Goal: Transaction & Acquisition: Purchase product/service

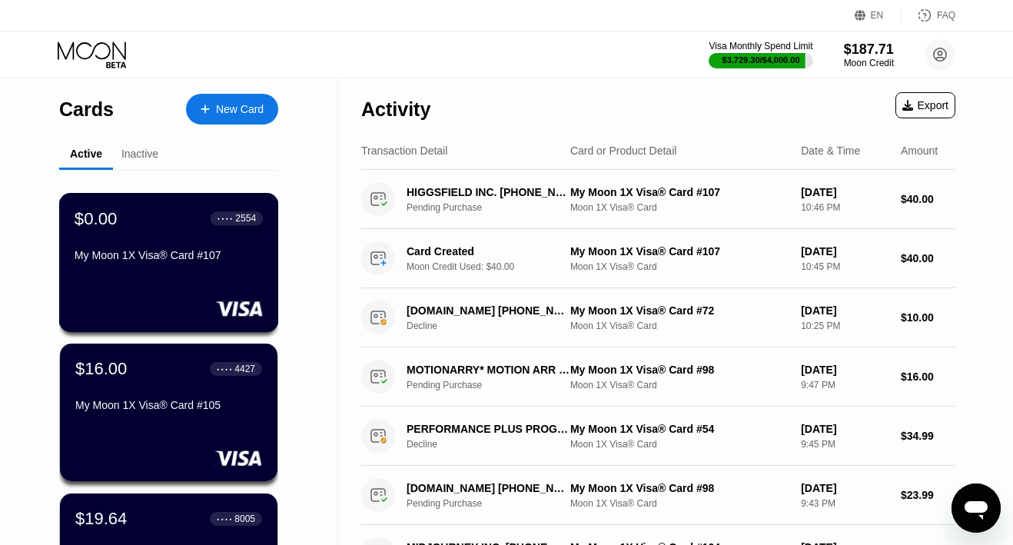
click at [190, 278] on div "$0.00 ● ● ● ● 2554 My Moon 1X Visa® Card #107" at bounding box center [169, 262] width 220 height 139
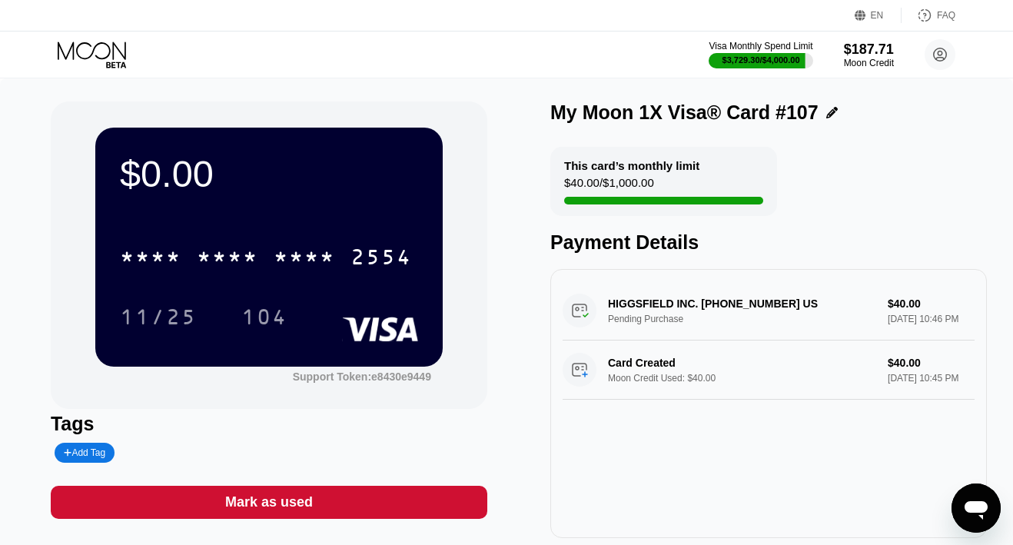
click at [274, 501] on div "Mark as used" at bounding box center [269, 503] width 88 height 18
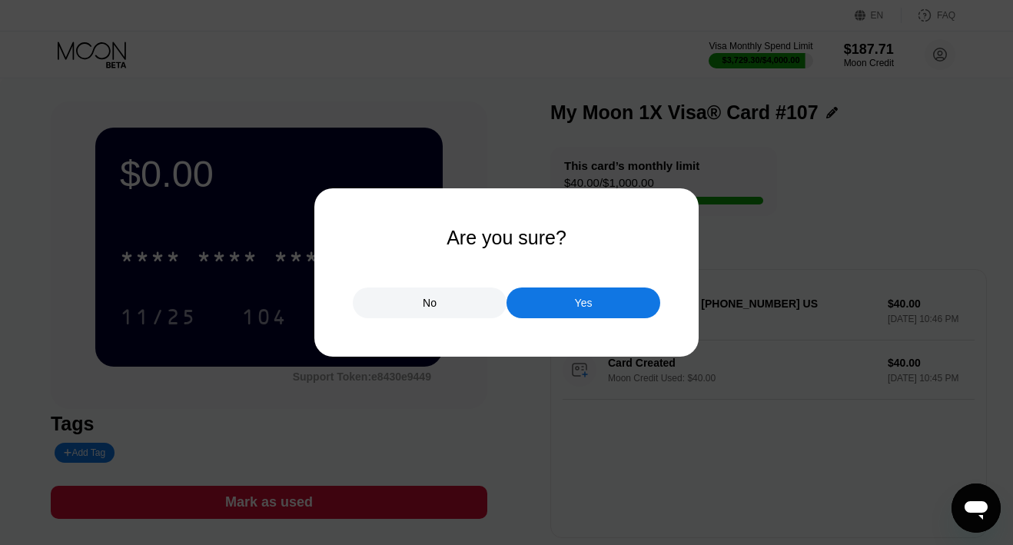
click at [535, 291] on div "Yes" at bounding box center [584, 303] width 154 height 31
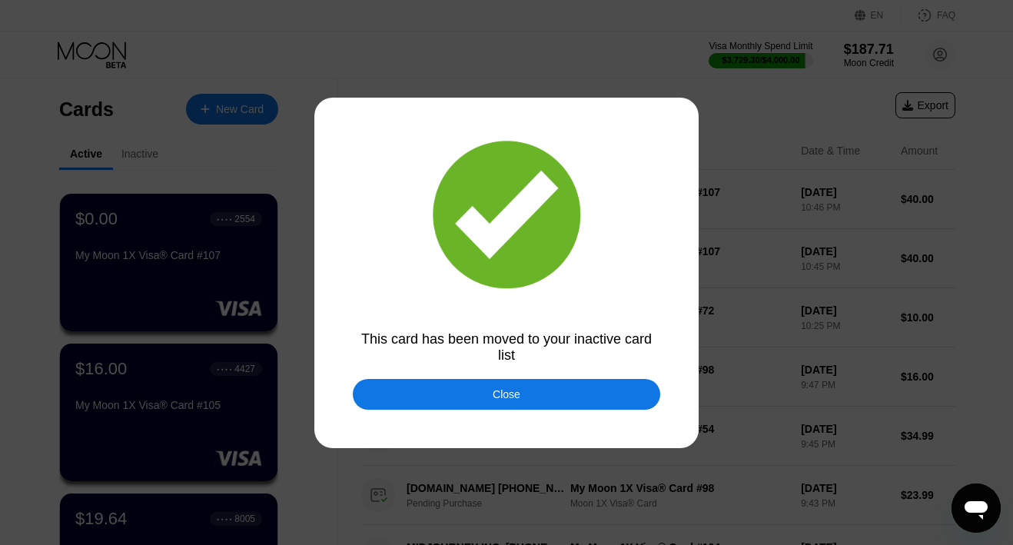
click at [494, 395] on div "Close" at bounding box center [507, 394] width 28 height 12
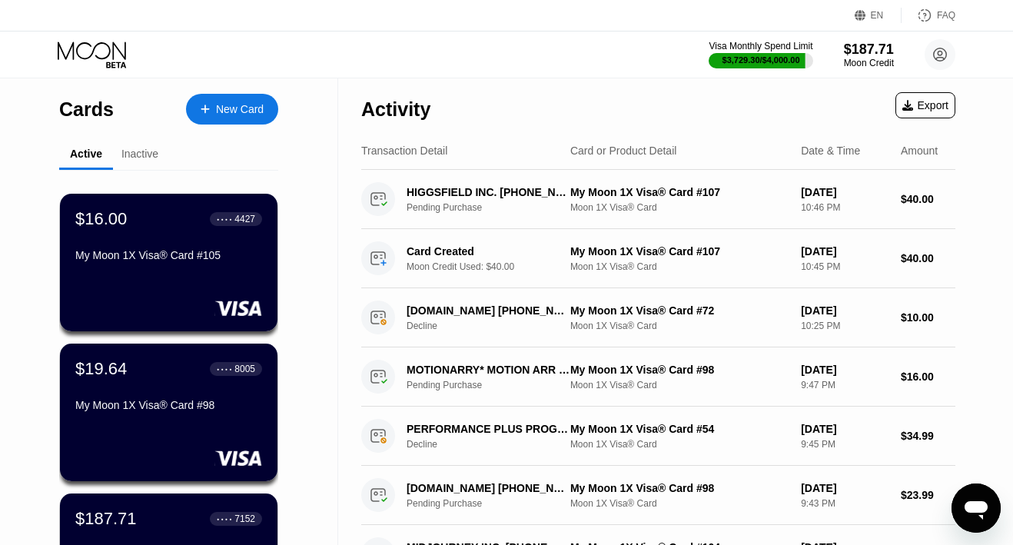
click at [248, 113] on div "New Card" at bounding box center [240, 109] width 48 height 13
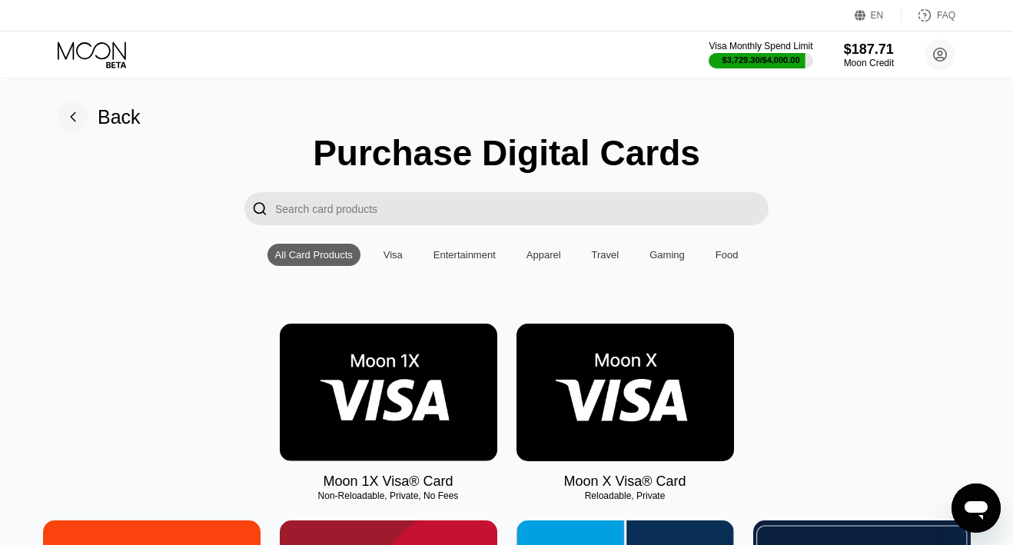
click at [420, 373] on img at bounding box center [389, 393] width 218 height 138
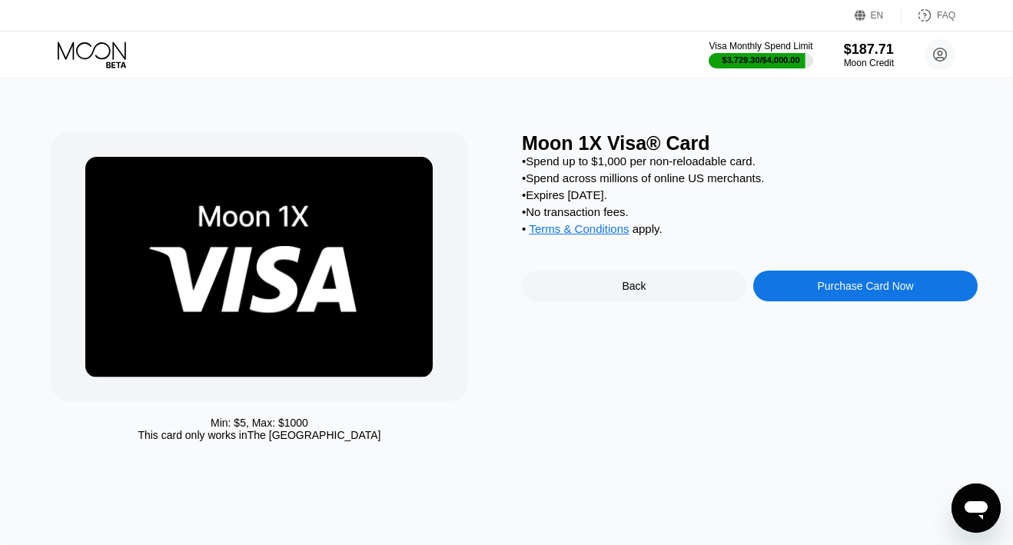
click at [779, 285] on div "Purchase Card Now" at bounding box center [866, 286] width 225 height 31
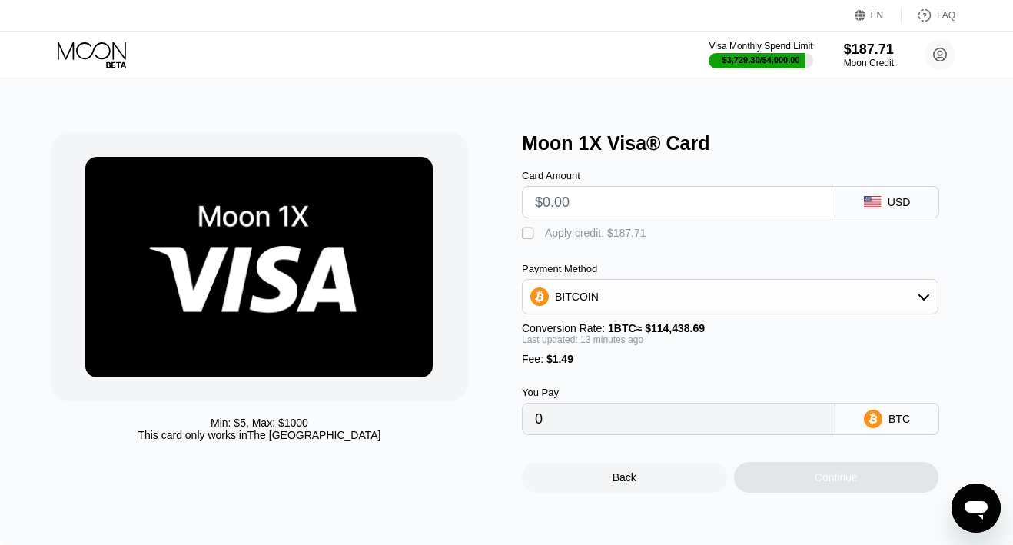
click at [684, 200] on input "text" at bounding box center [679, 202] width 288 height 31
type input "$1"
type input "0.00002178"
type input "$18"
type input "0.00017045"
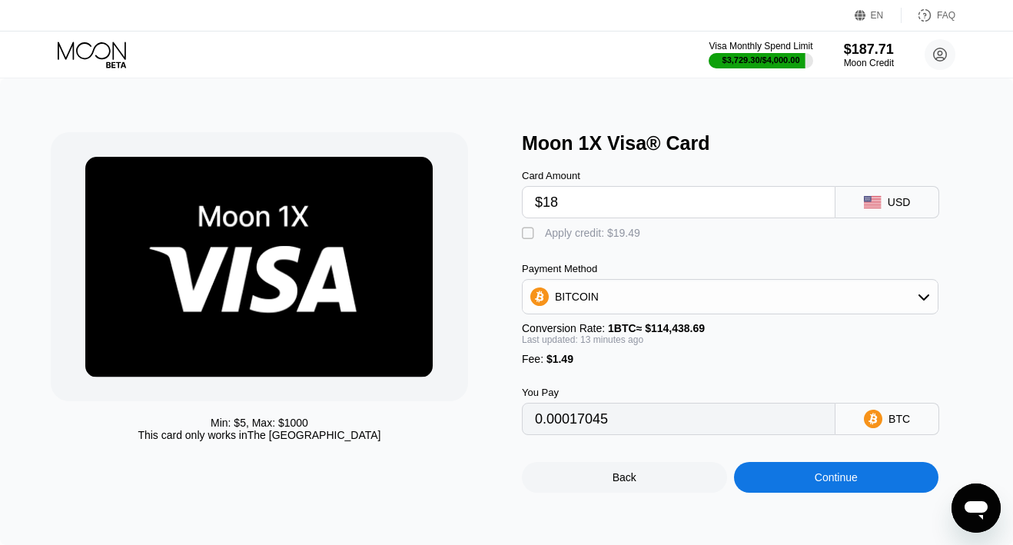
type input "$186"
type input "0.00163967"
type input "$186"
click at [636, 238] on div "Apply credit: $187.49" at bounding box center [595, 233] width 101 height 12
type input "0"
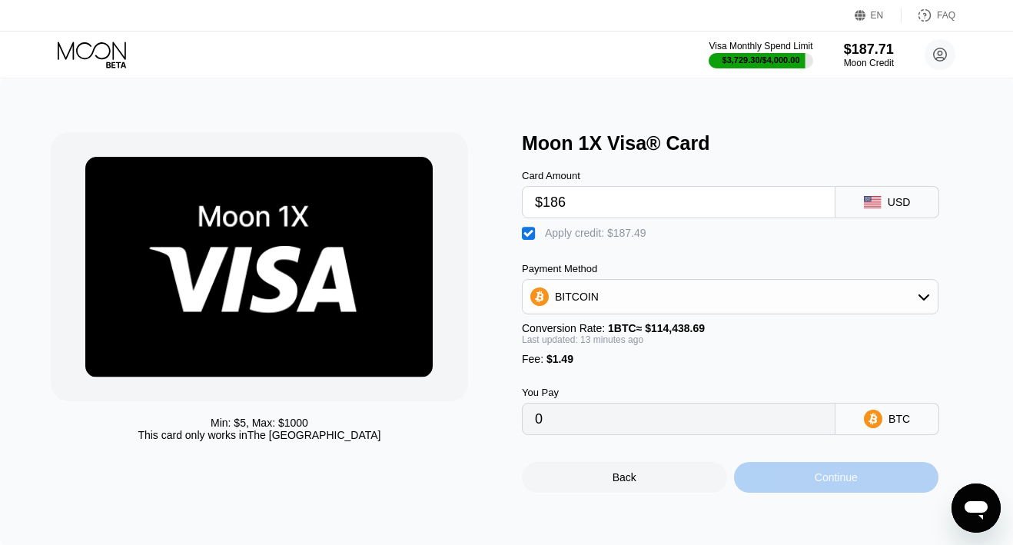
click at [775, 484] on div "Continue" at bounding box center [836, 477] width 205 height 31
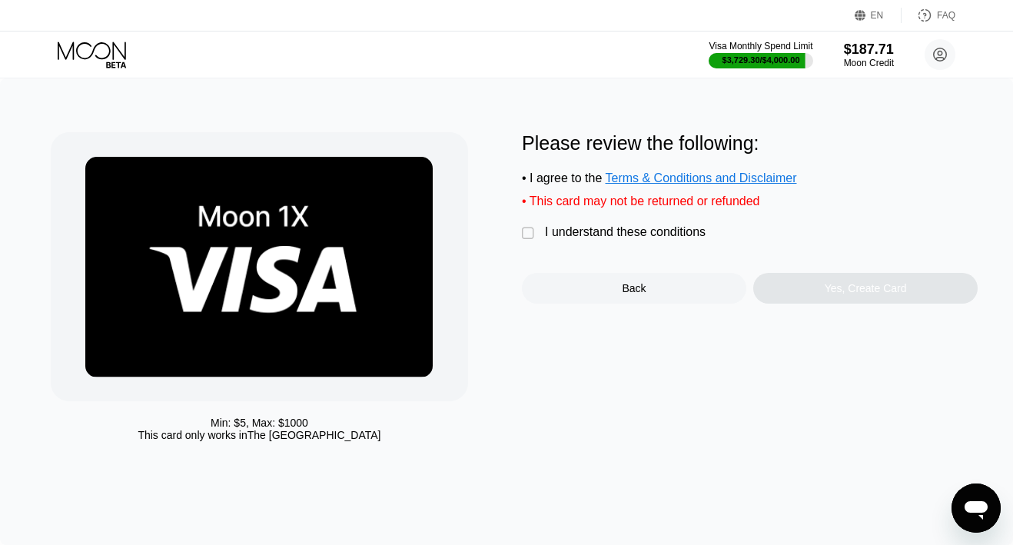
click at [674, 237] on div "I understand these conditions" at bounding box center [625, 232] width 161 height 14
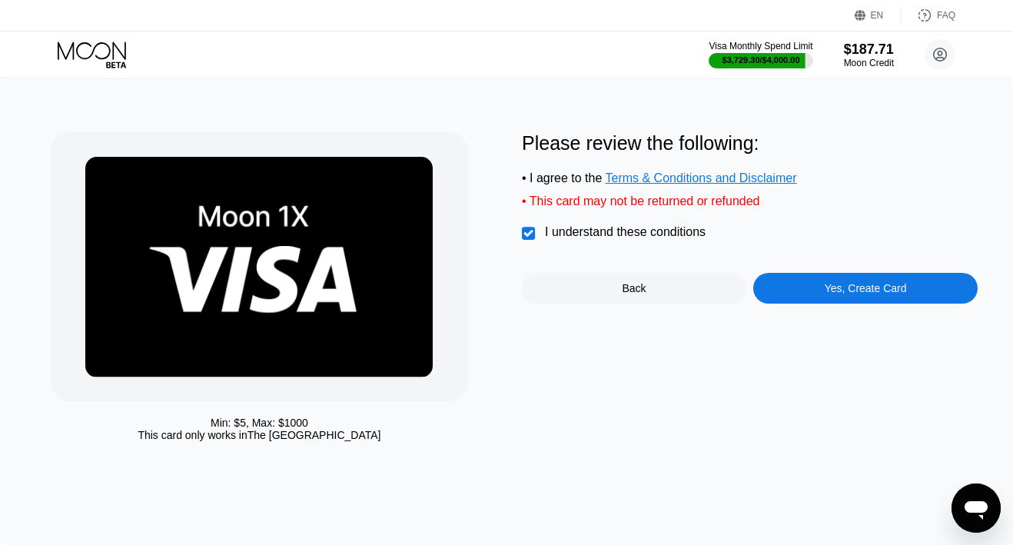
click at [766, 294] on div "Yes, Create Card" at bounding box center [866, 288] width 225 height 31
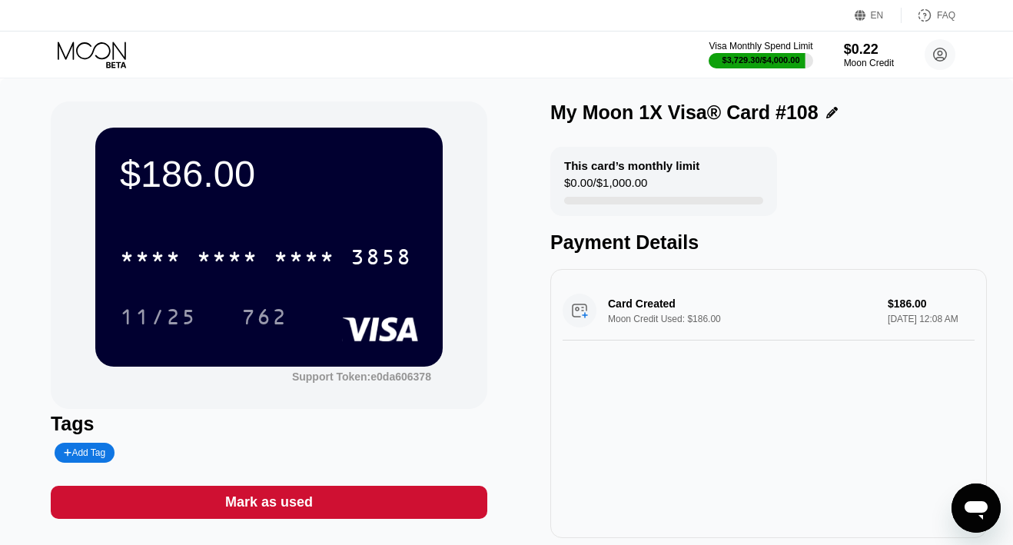
click at [88, 52] on icon at bounding box center [94, 55] width 72 height 27
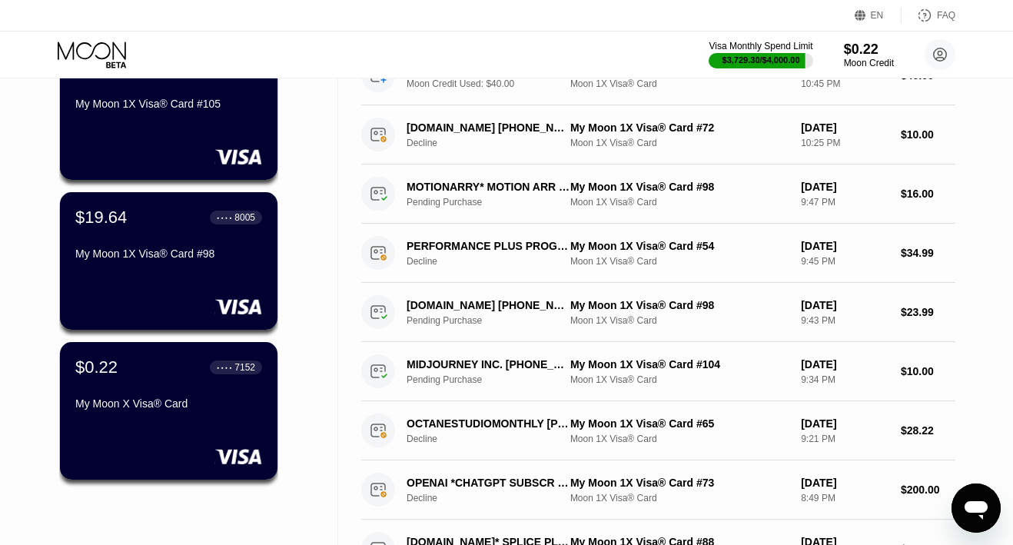
scroll to position [304, 0]
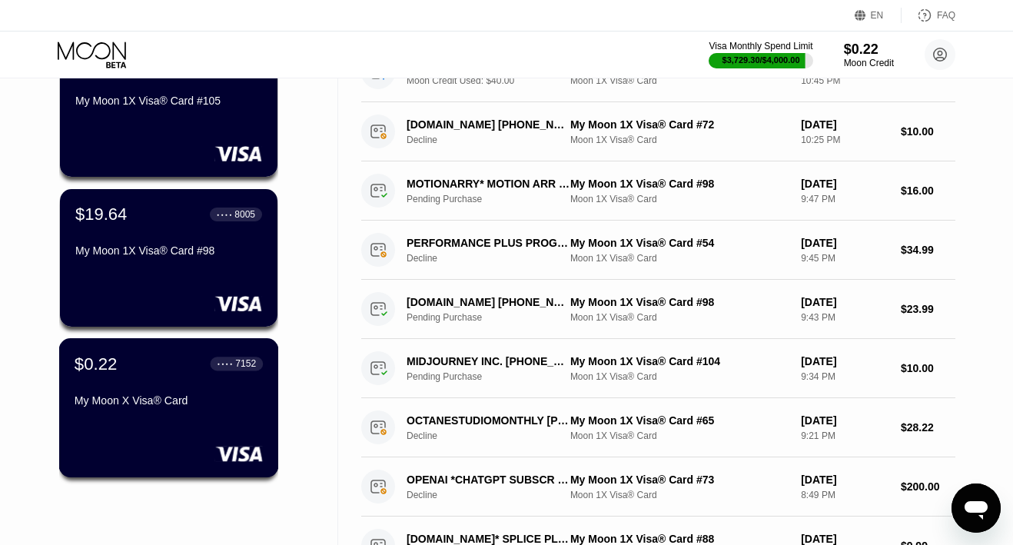
click at [166, 382] on div "$0.22 ● ● ● ● 7152 My Moon X Visa® Card" at bounding box center [169, 383] width 188 height 59
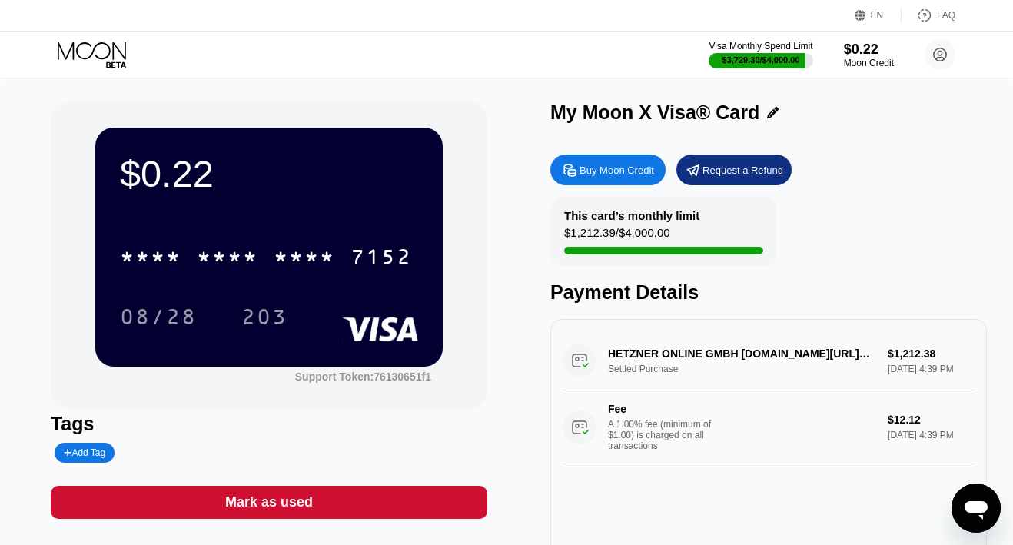
click at [275, 502] on div "Mark as used" at bounding box center [269, 503] width 88 height 18
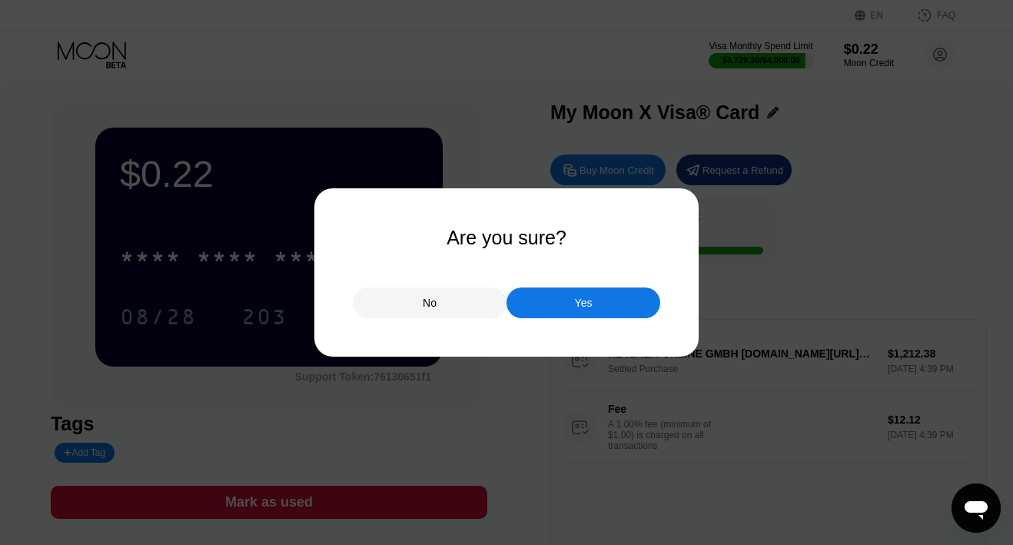
click at [577, 301] on div "Yes" at bounding box center [584, 303] width 18 height 14
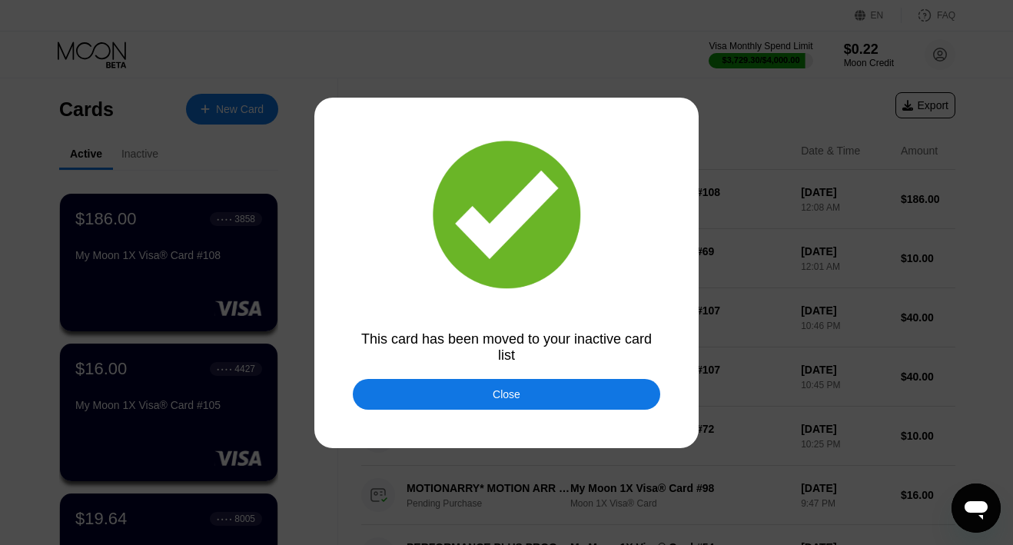
click at [502, 406] on div "Close" at bounding box center [507, 394] width 308 height 31
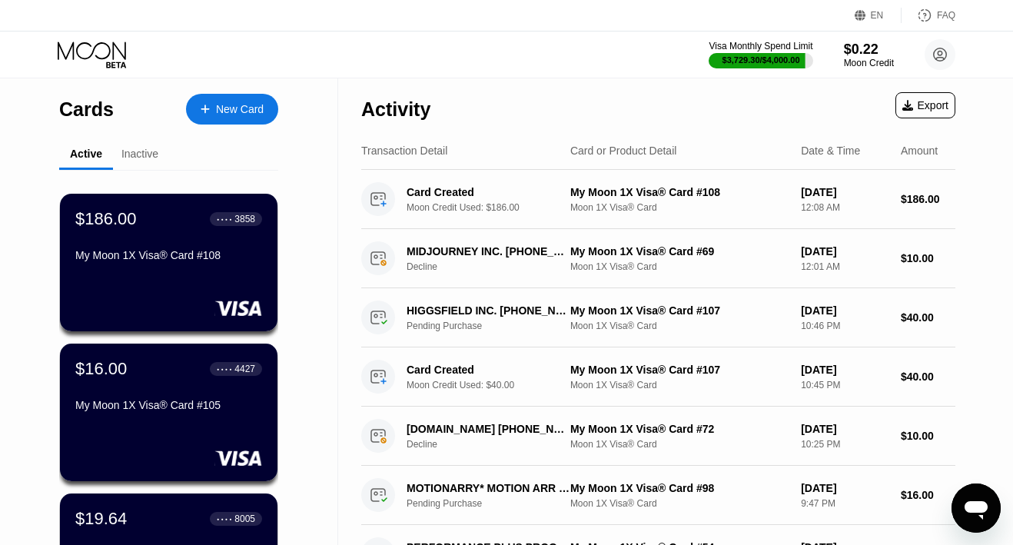
click at [143, 155] on div "Inactive" at bounding box center [139, 154] width 37 height 12
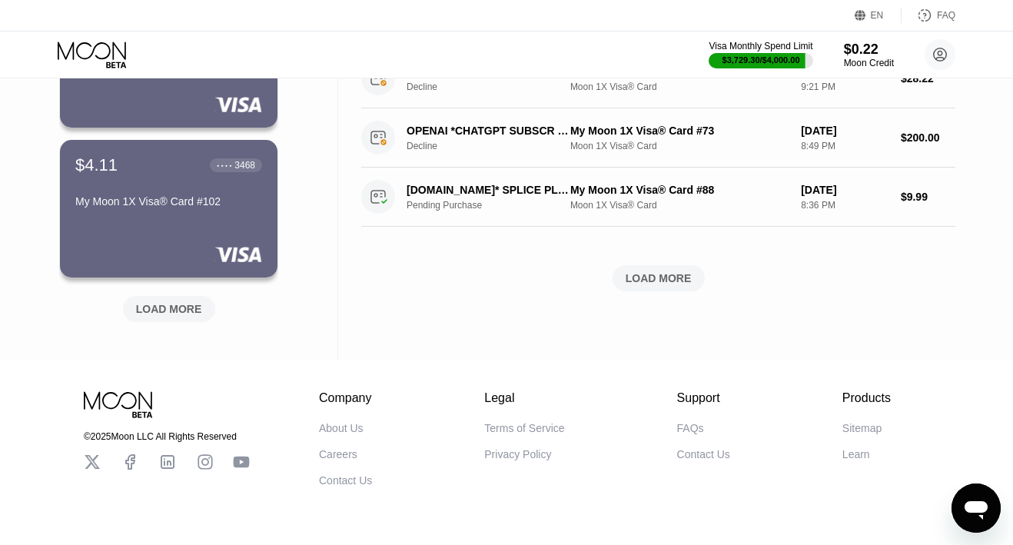
scroll to position [663, 0]
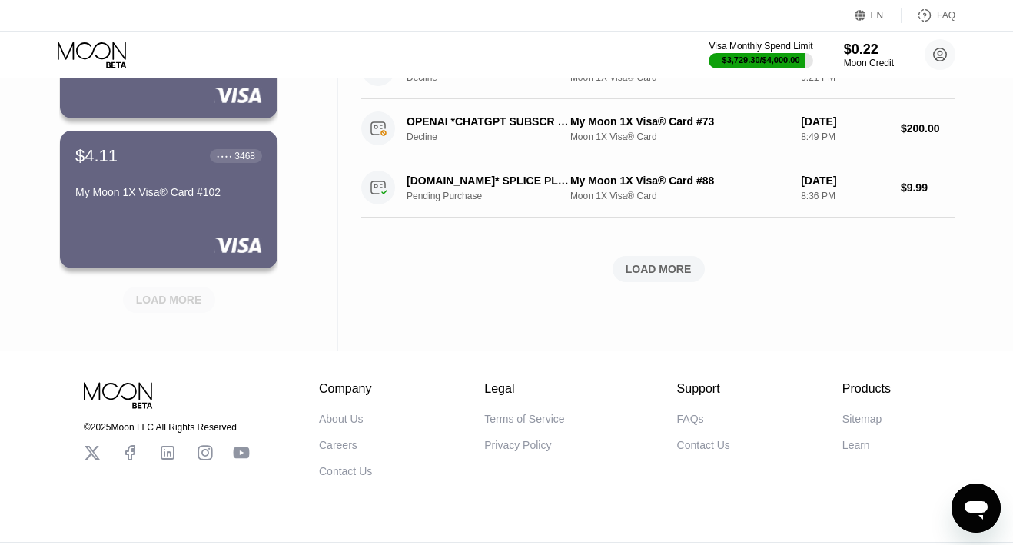
click at [161, 304] on div "LOAD MORE" at bounding box center [169, 300] width 66 height 14
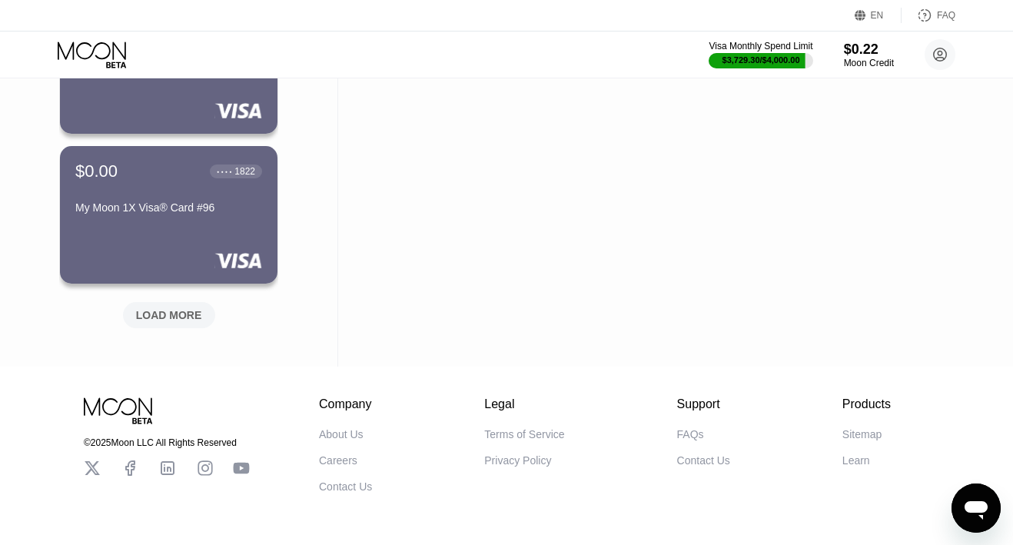
scroll to position [1399, 0]
click at [158, 304] on div "LOAD MORE" at bounding box center [169, 314] width 92 height 26
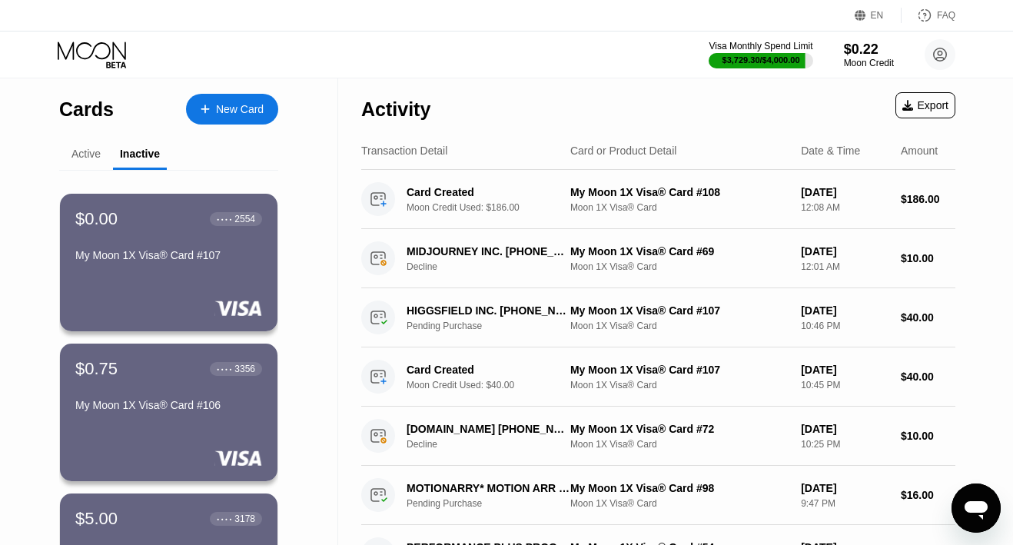
scroll to position [0, 0]
click at [78, 148] on div "Active" at bounding box center [86, 154] width 29 height 12
